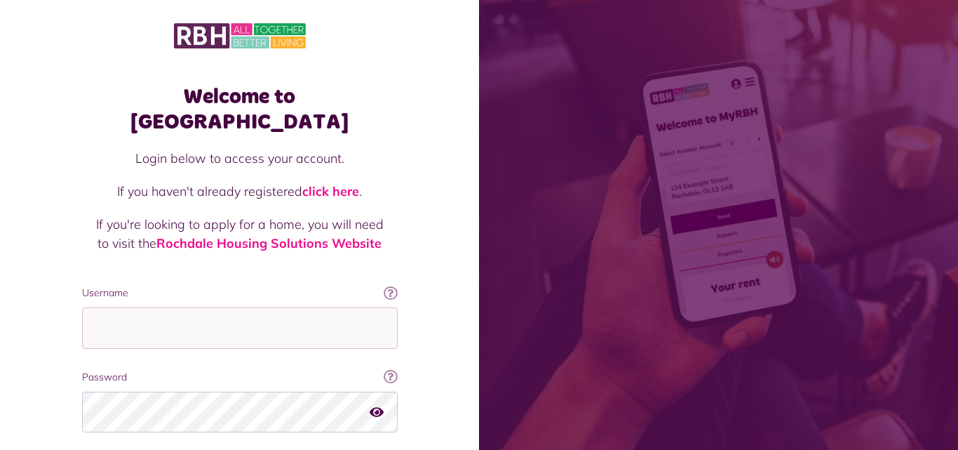
scroll to position [88, 0]
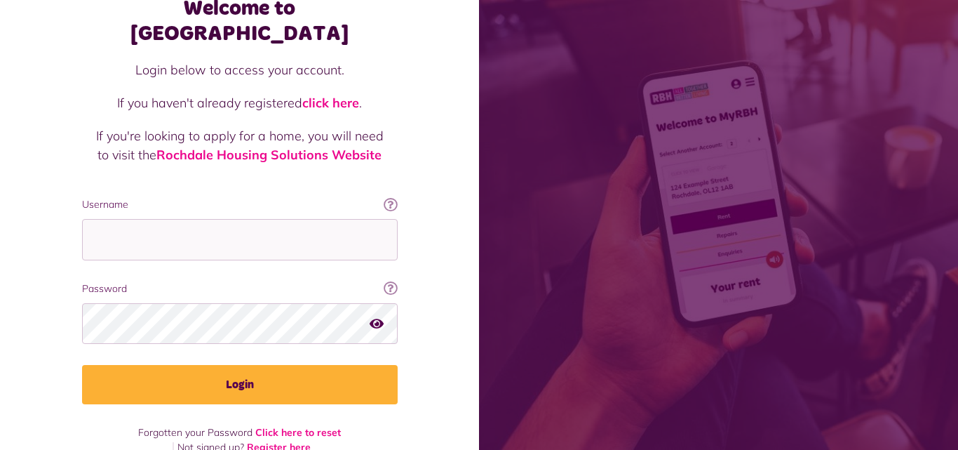
type input "**********"
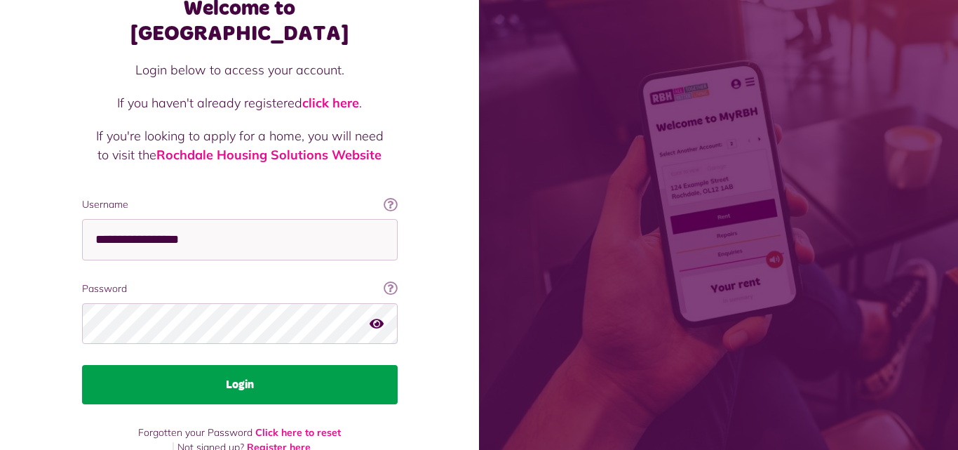
click at [198, 365] on button "Login" at bounding box center [240, 384] width 316 height 39
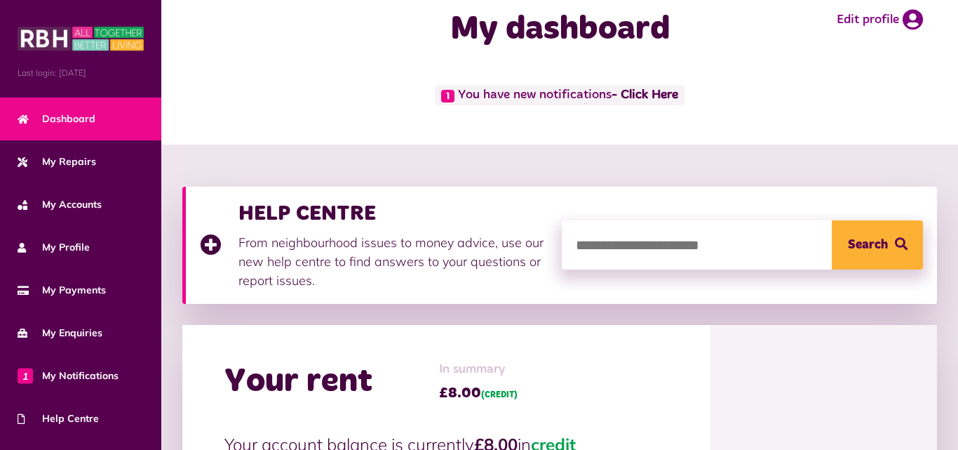
scroll to position [28, 0]
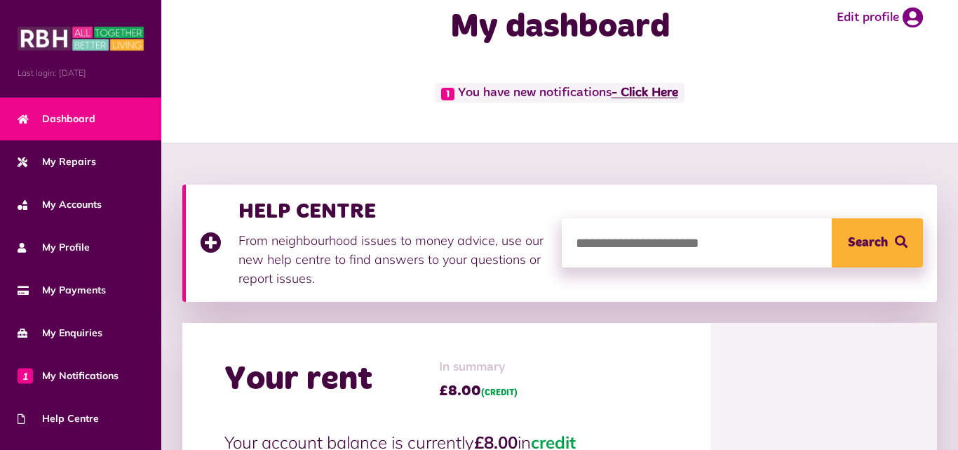
click at [640, 95] on link "- Click Here" at bounding box center [645, 93] width 67 height 13
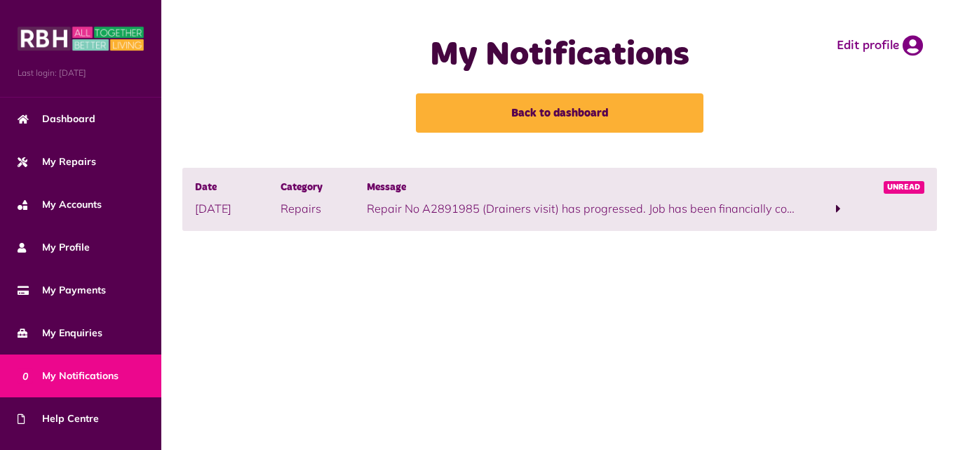
click at [837, 210] on span at bounding box center [838, 208] width 5 height 13
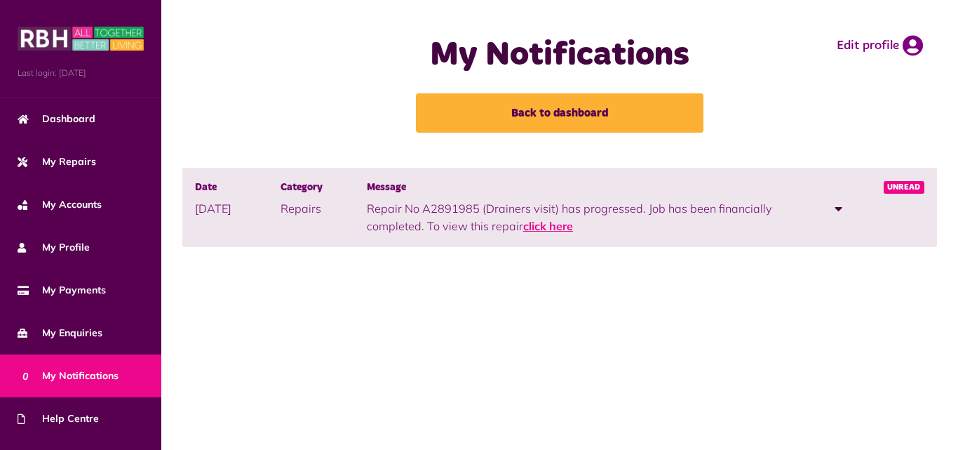
click at [552, 227] on link "click here" at bounding box center [548, 226] width 50 height 14
click at [541, 239] on div "Date 01/08/2025 Category Repairs Message Repair No A2891985 (Drainers visit) ha…" at bounding box center [559, 207] width 755 height 79
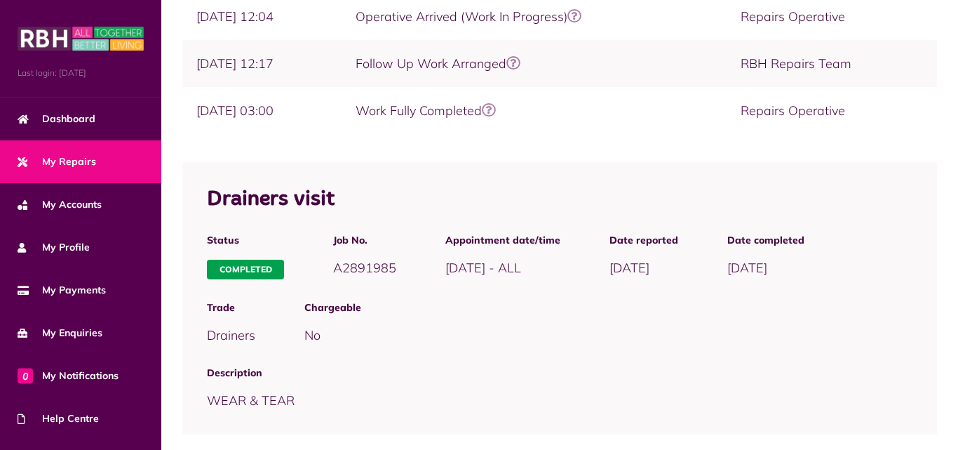
scroll to position [503, 0]
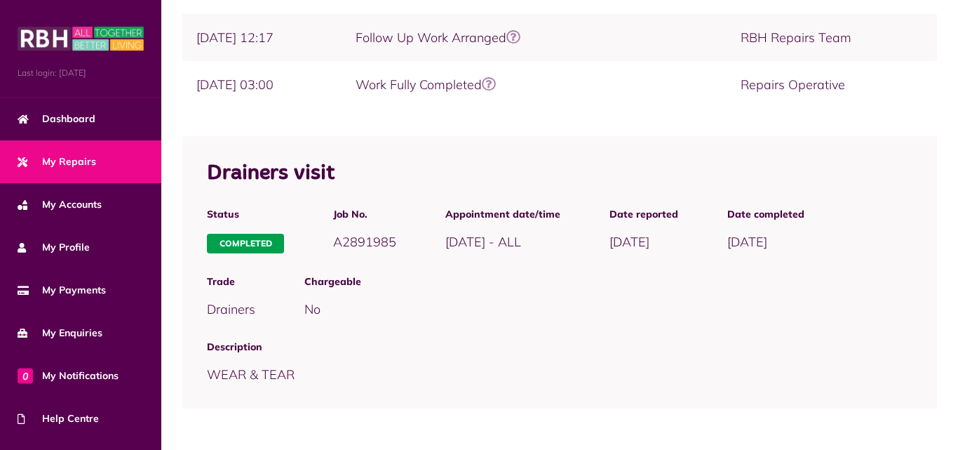
click at [496, 84] on icon at bounding box center [489, 84] width 14 height 14
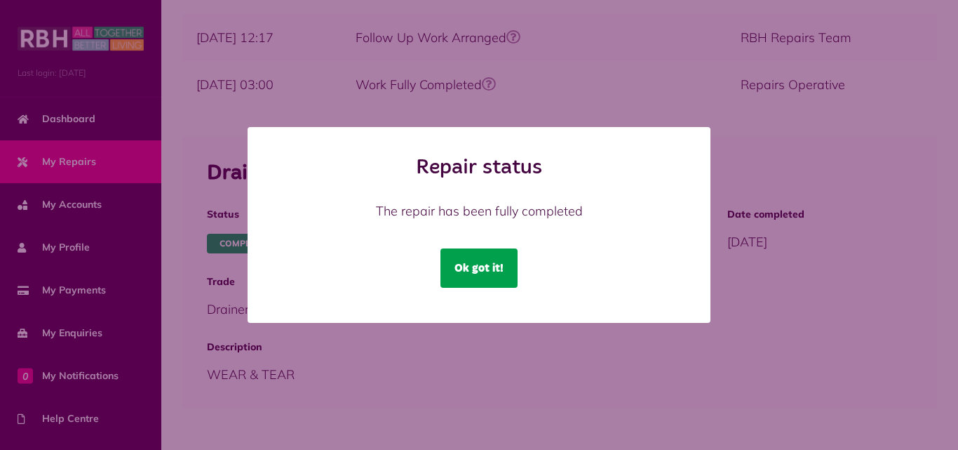
click at [470, 277] on button "Ok got it!" at bounding box center [478, 267] width 77 height 39
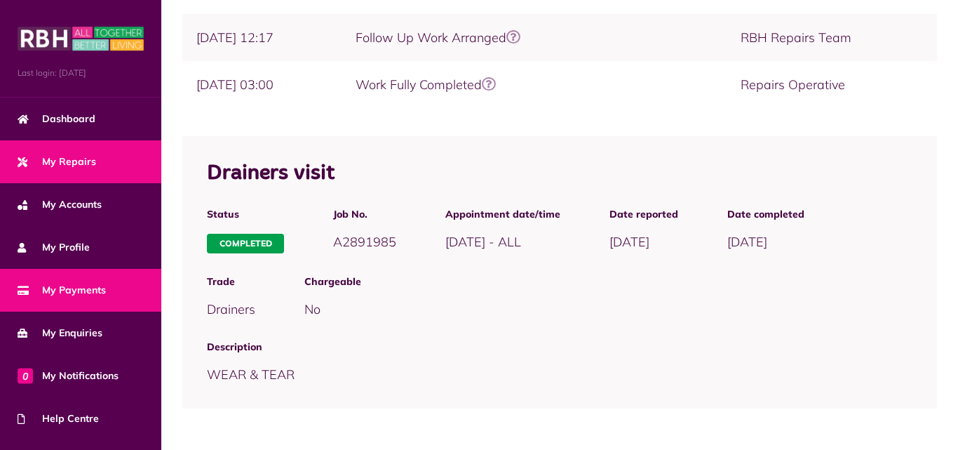
click at [98, 294] on span "My Payments" at bounding box center [62, 290] width 88 height 15
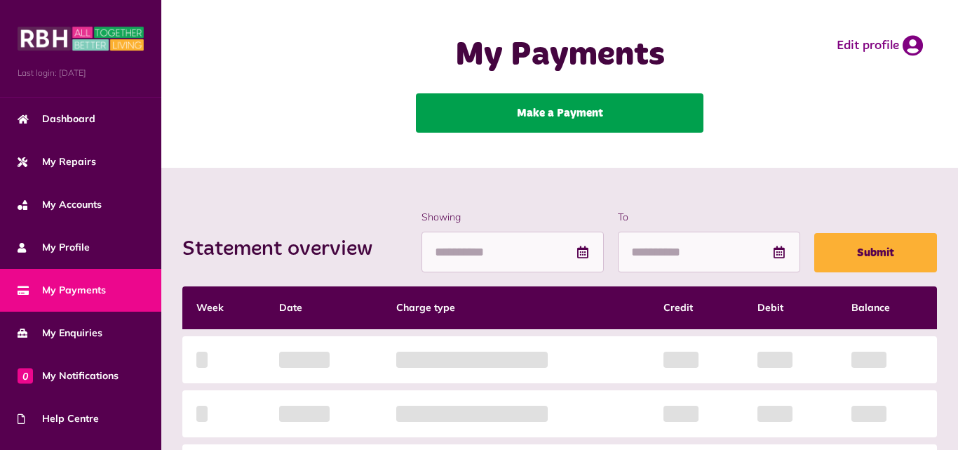
click at [571, 123] on link "Make a Payment" at bounding box center [560, 112] width 288 height 39
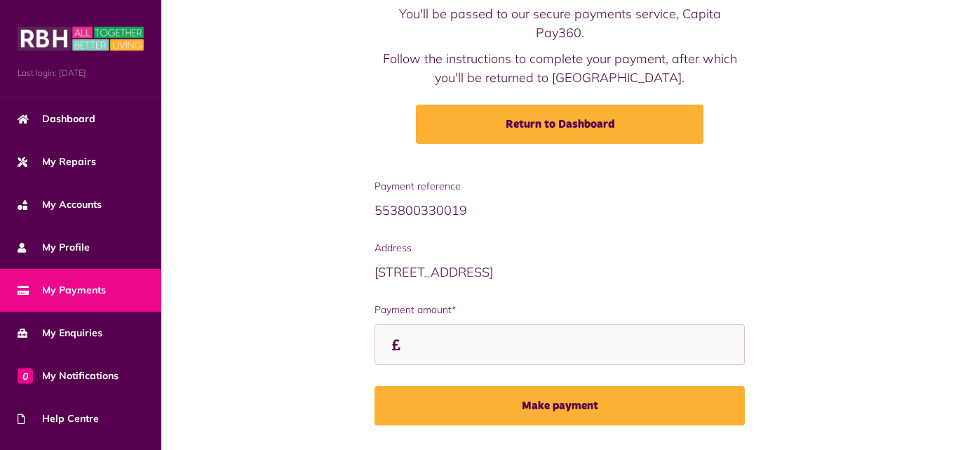
scroll to position [146, 0]
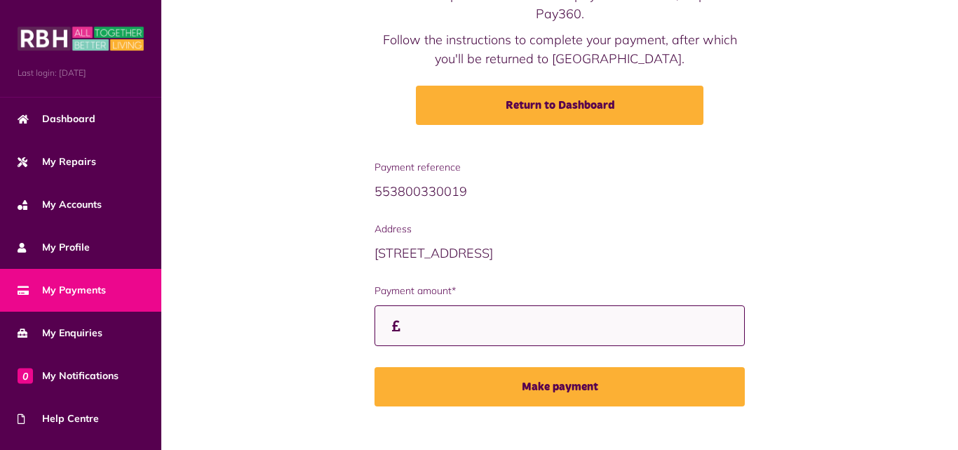
click at [434, 309] on input "Payment amount*" at bounding box center [560, 325] width 370 height 41
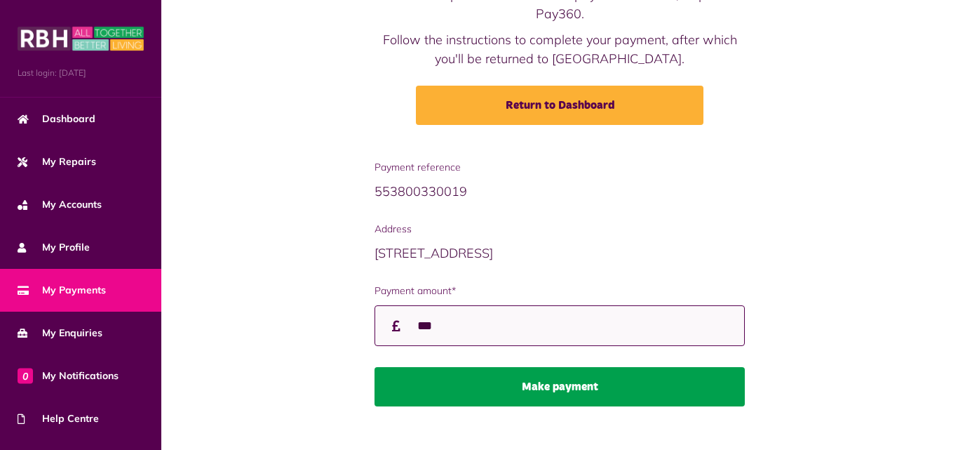
type input "***"
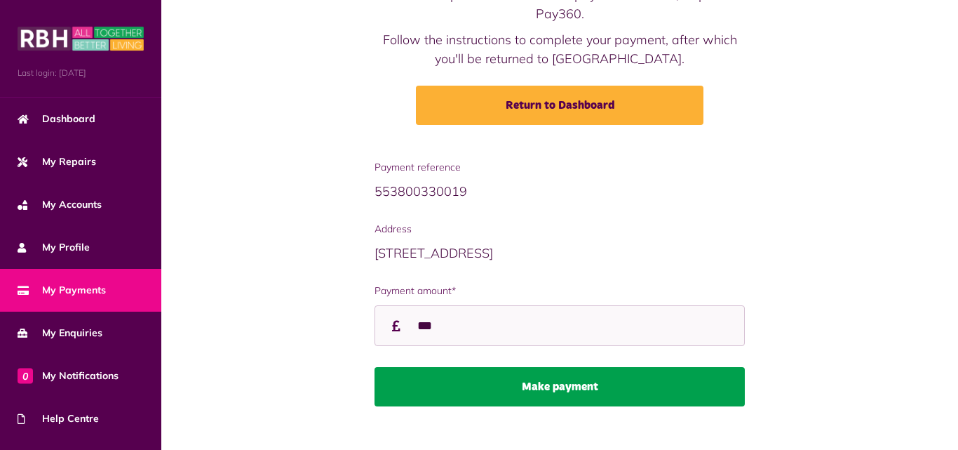
click at [525, 367] on button "Make payment" at bounding box center [560, 386] width 370 height 39
